Goal: Information Seeking & Learning: Learn about a topic

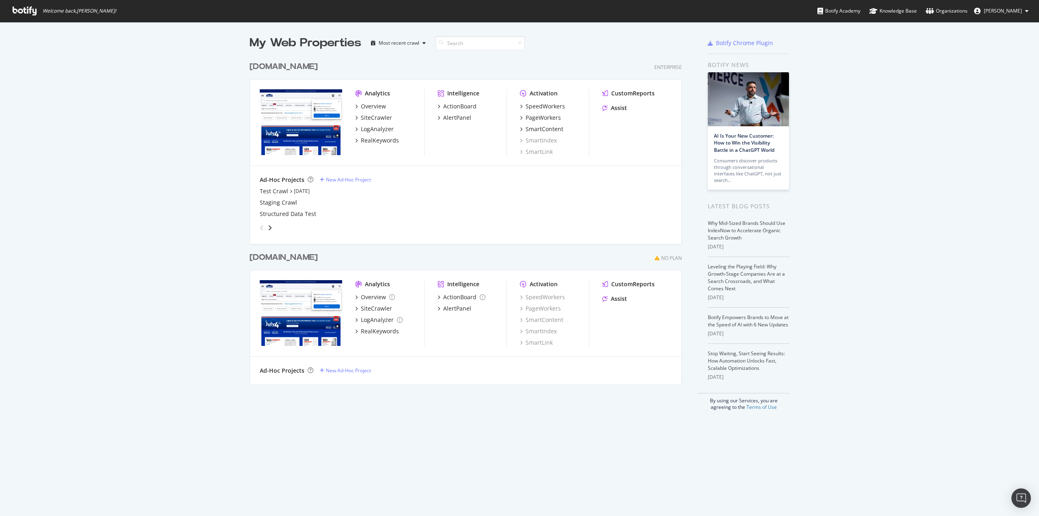
scroll to position [510, 1027]
click at [356, 116] on div "SiteCrawler" at bounding box center [373, 118] width 37 height 8
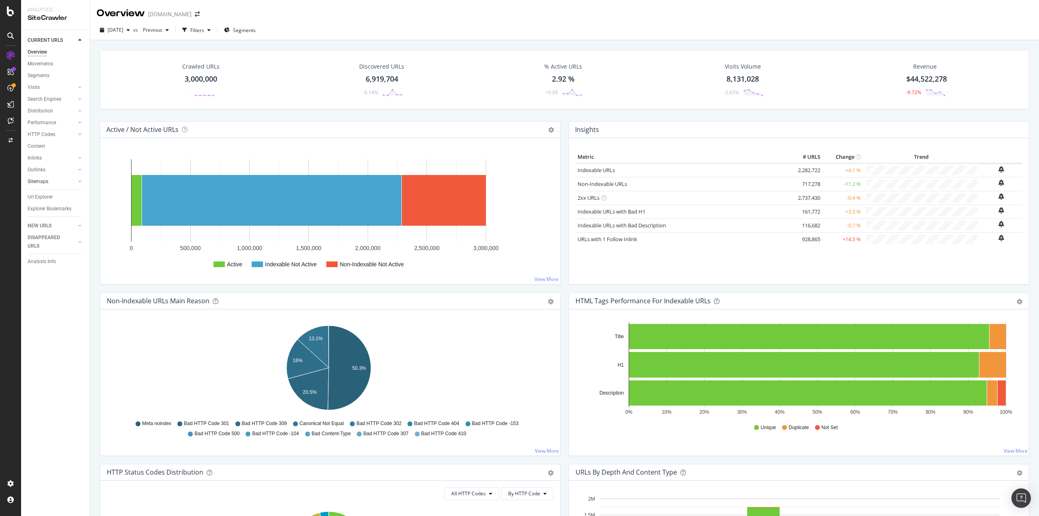
click at [74, 182] on div at bounding box center [72, 181] width 8 height 8
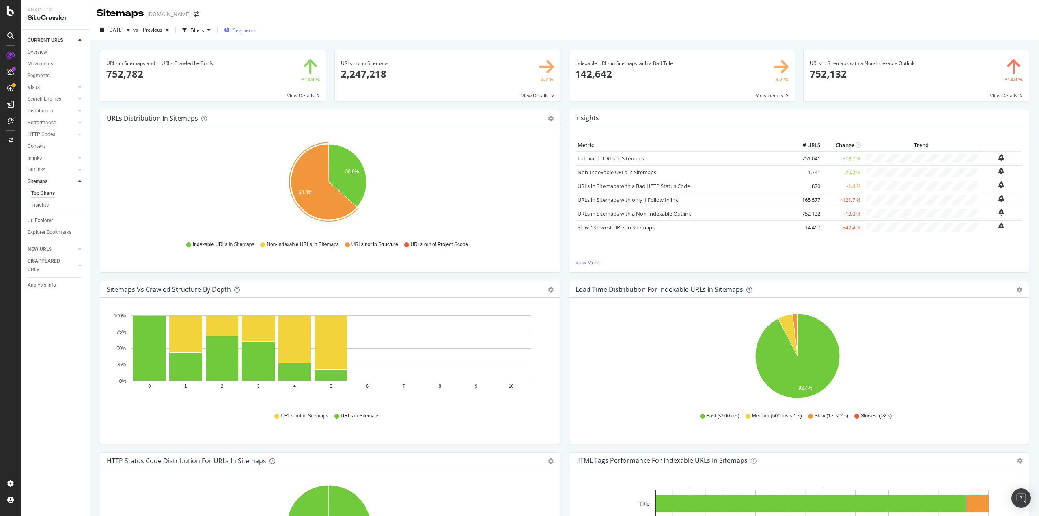
click at [246, 28] on div "Segments" at bounding box center [240, 30] width 32 height 7
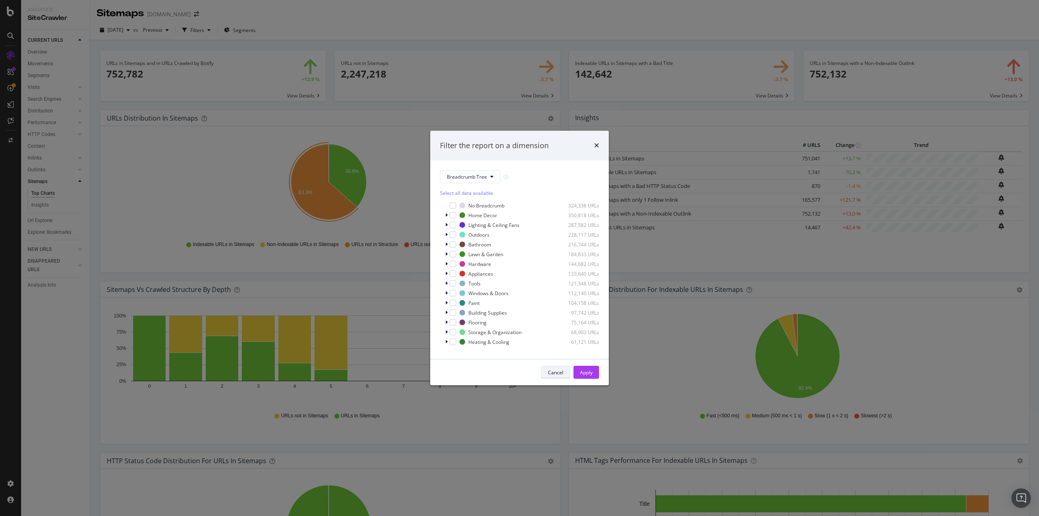
click at [550, 373] on div "Cancel" at bounding box center [555, 372] width 15 height 7
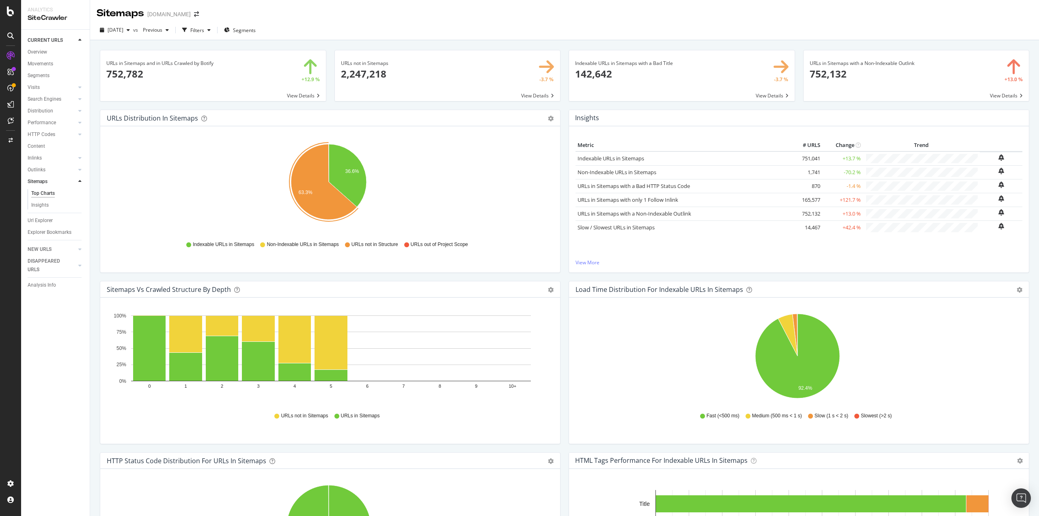
click at [599, 67] on span at bounding box center [682, 75] width 226 height 51
click at [204, 31] on div "Filters" at bounding box center [197, 30] width 14 height 7
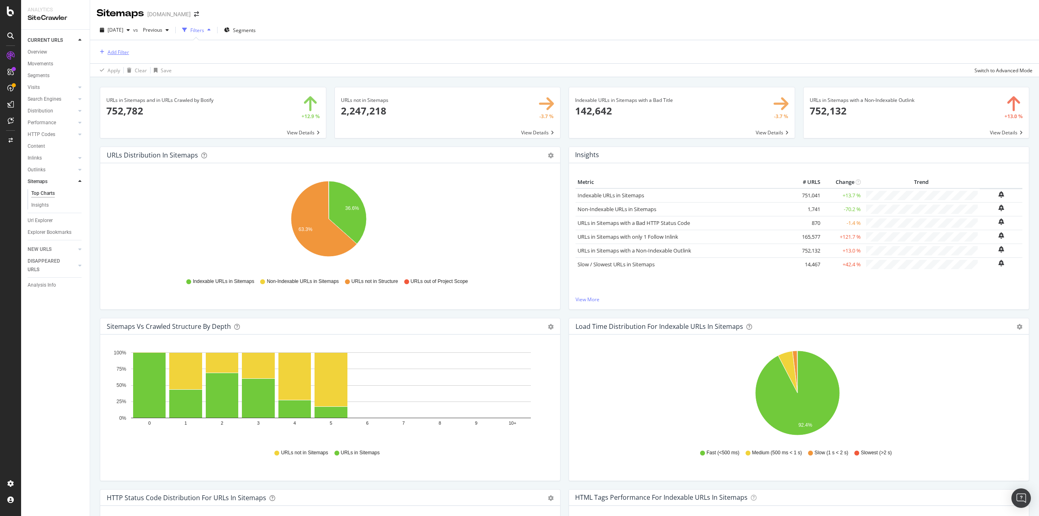
click at [124, 50] on div "Add Filter" at bounding box center [119, 52] width 22 height 7
click at [447, 49] on div "Add Filter" at bounding box center [565, 51] width 936 height 23
click at [123, 50] on div "Add Filter" at bounding box center [119, 52] width 22 height 7
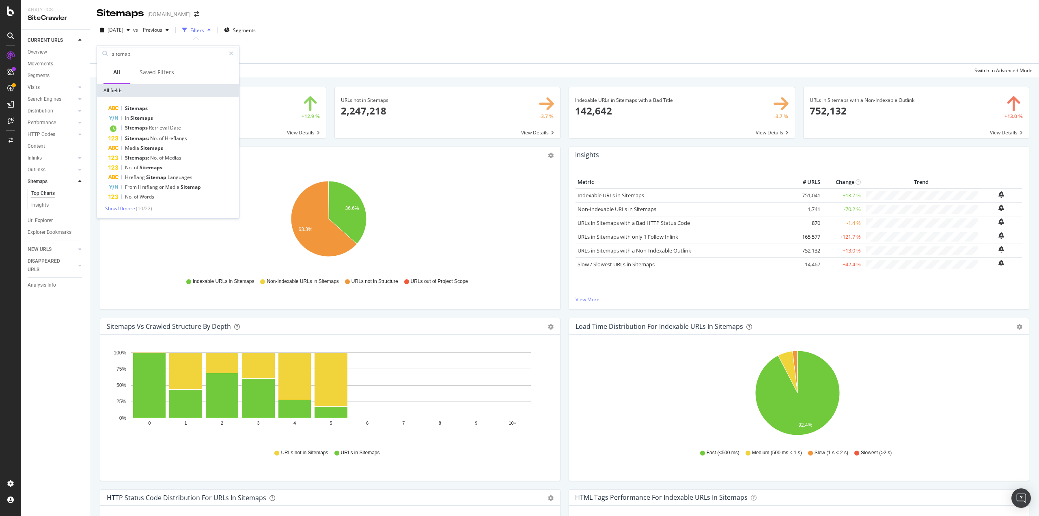
type input "sitemap"
click at [121, 212] on div "Show 10 more ( 10 / 22 )" at bounding box center [168, 208] width 139 height 7
click at [121, 210] on span "Show 10 more" at bounding box center [120, 208] width 30 height 7
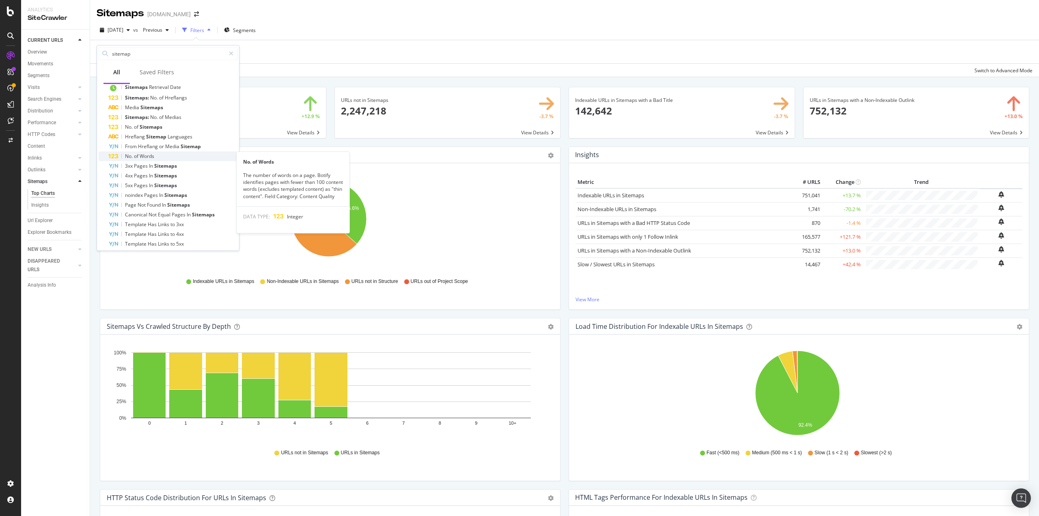
scroll to position [65, 0]
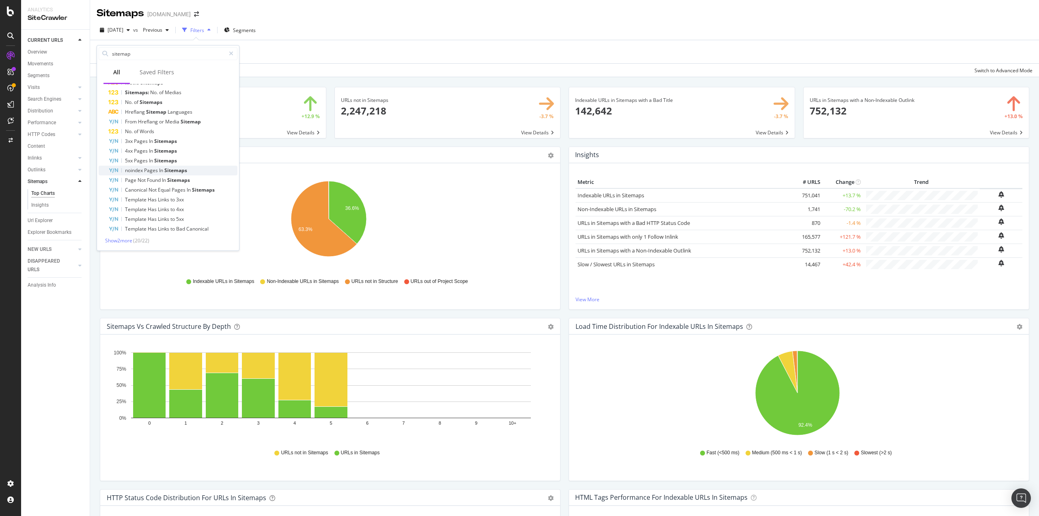
click at [191, 168] on div "noindex Pages In Sitemaps" at bounding box center [172, 171] width 129 height 10
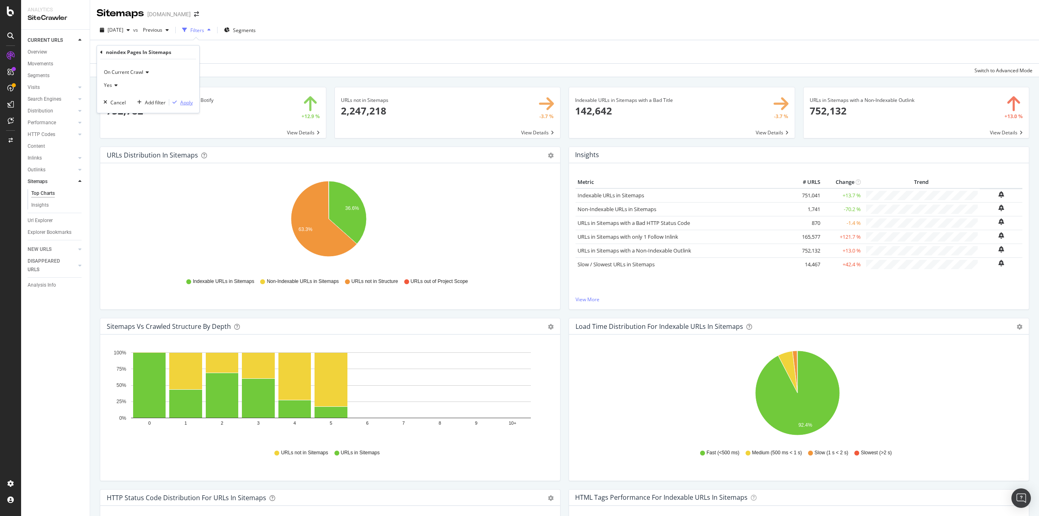
click at [181, 103] on div "Apply" at bounding box center [186, 102] width 13 height 7
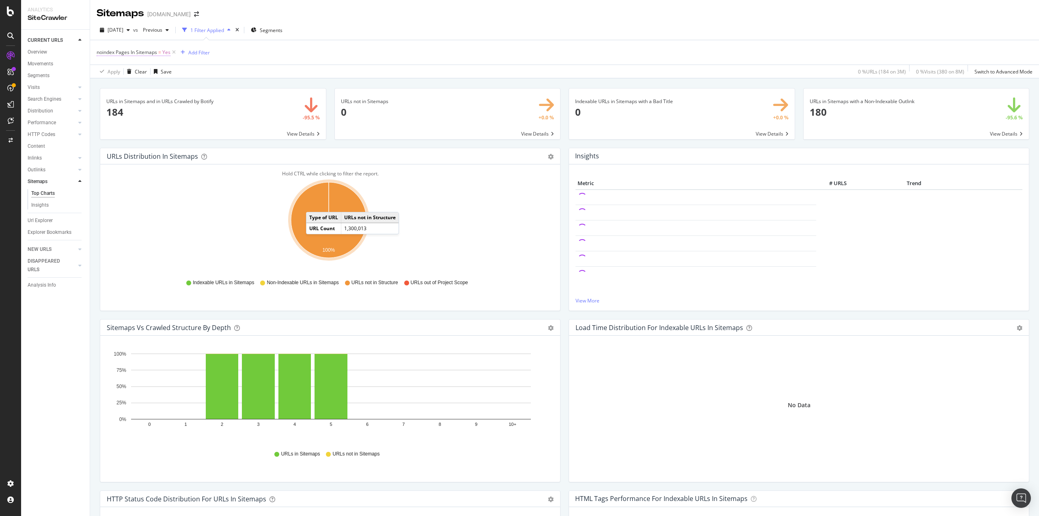
click at [142, 50] on span "noindex Pages In Sitemaps" at bounding box center [127, 52] width 60 height 7
click at [112, 103] on div "Cancel" at bounding box center [117, 101] width 15 height 7
